Goal: Transaction & Acquisition: Purchase product/service

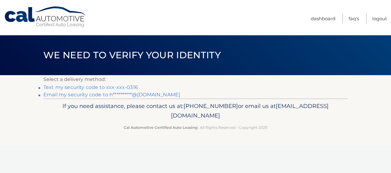
click at [99, 87] on link "Text my security code to xxx-xxx-0316" at bounding box center [90, 87] width 95 height 6
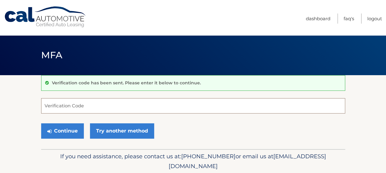
click at [127, 100] on input "Verification Code" at bounding box center [193, 105] width 304 height 15
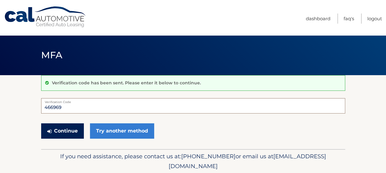
type input "466969"
click at [71, 129] on button "Continue" at bounding box center [62, 130] width 43 height 15
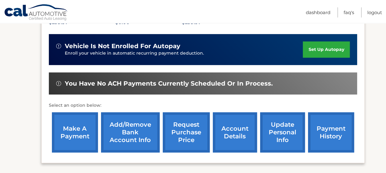
scroll to position [184, 0]
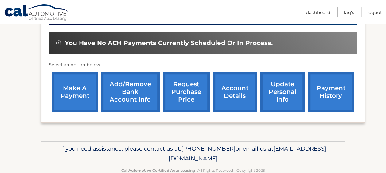
click at [75, 95] on link "make a payment" at bounding box center [75, 92] width 46 height 40
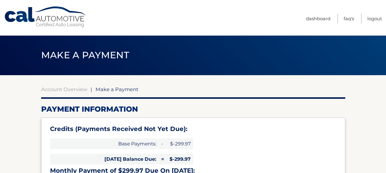
type input "0"
select select "ODMwNjlkNTktNGZhMi00YmM3LWFkZjgtYzkzMzk1NTVjZGFi"
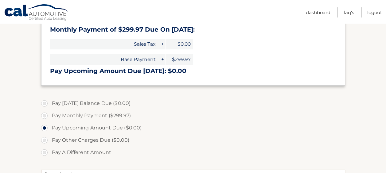
scroll to position [154, 0]
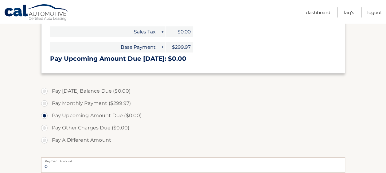
click at [43, 102] on label "Pay Monthly Payment ($299.97)" at bounding box center [193, 103] width 304 height 12
click at [44, 102] on input "Pay Monthly Payment ($299.97)" at bounding box center [47, 102] width 6 height 10
radio input "true"
type input "299.97"
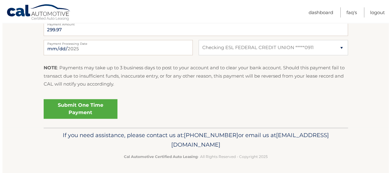
scroll to position [291, 0]
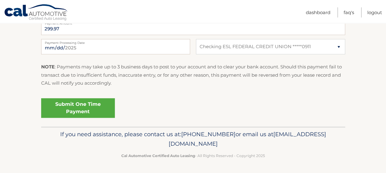
click at [78, 111] on link "Submit One Time Payment" at bounding box center [78, 108] width 74 height 20
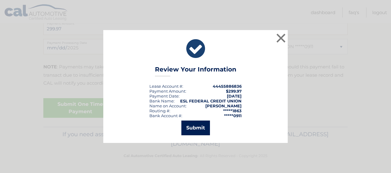
click at [190, 126] on button "Submit" at bounding box center [195, 128] width 29 height 15
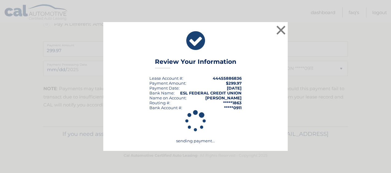
scroll to position [269, 0]
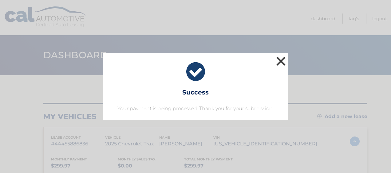
click at [282, 58] on button "×" at bounding box center [281, 61] width 12 height 12
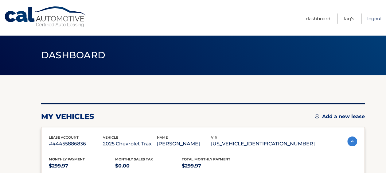
click at [370, 19] on link "Logout" at bounding box center [374, 19] width 15 height 10
